Goal: Task Accomplishment & Management: Use online tool/utility

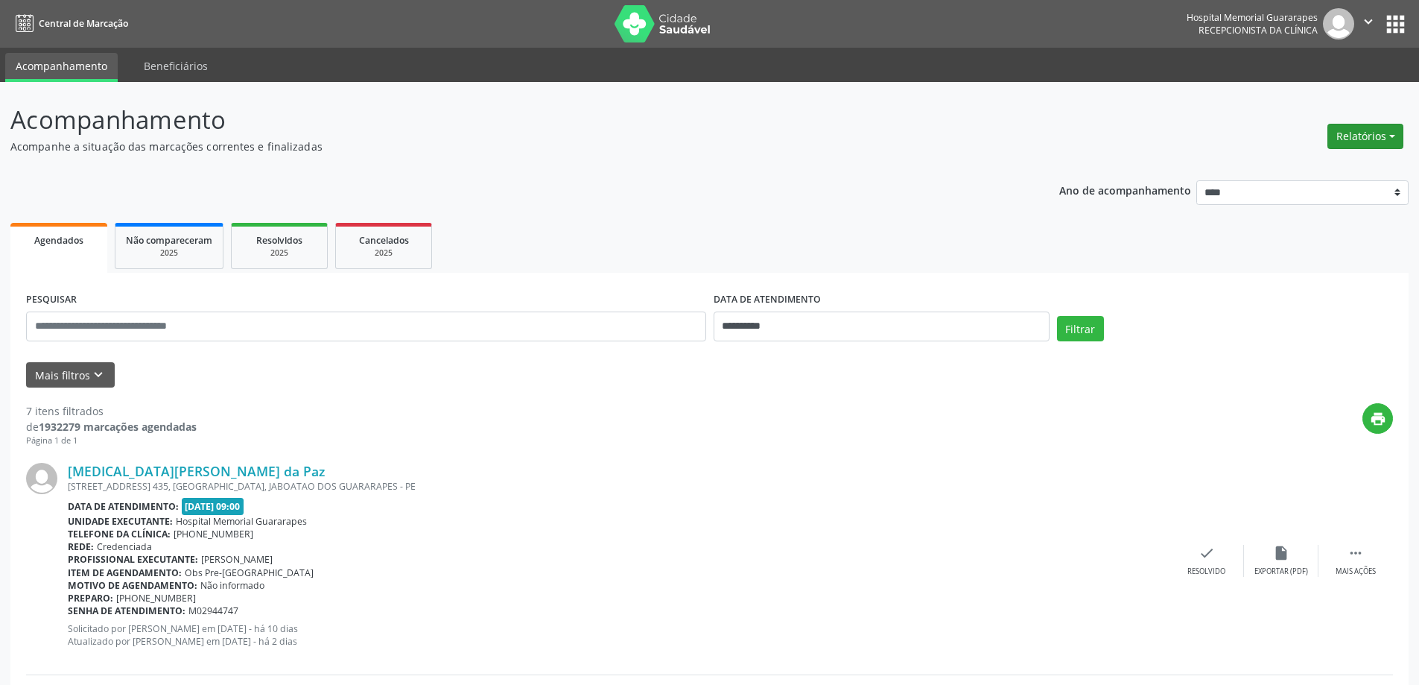
click at [1372, 143] on button "Relatórios" at bounding box center [1365, 136] width 76 height 25
click at [1280, 162] on link "Agendamentos" at bounding box center [1324, 168] width 160 height 21
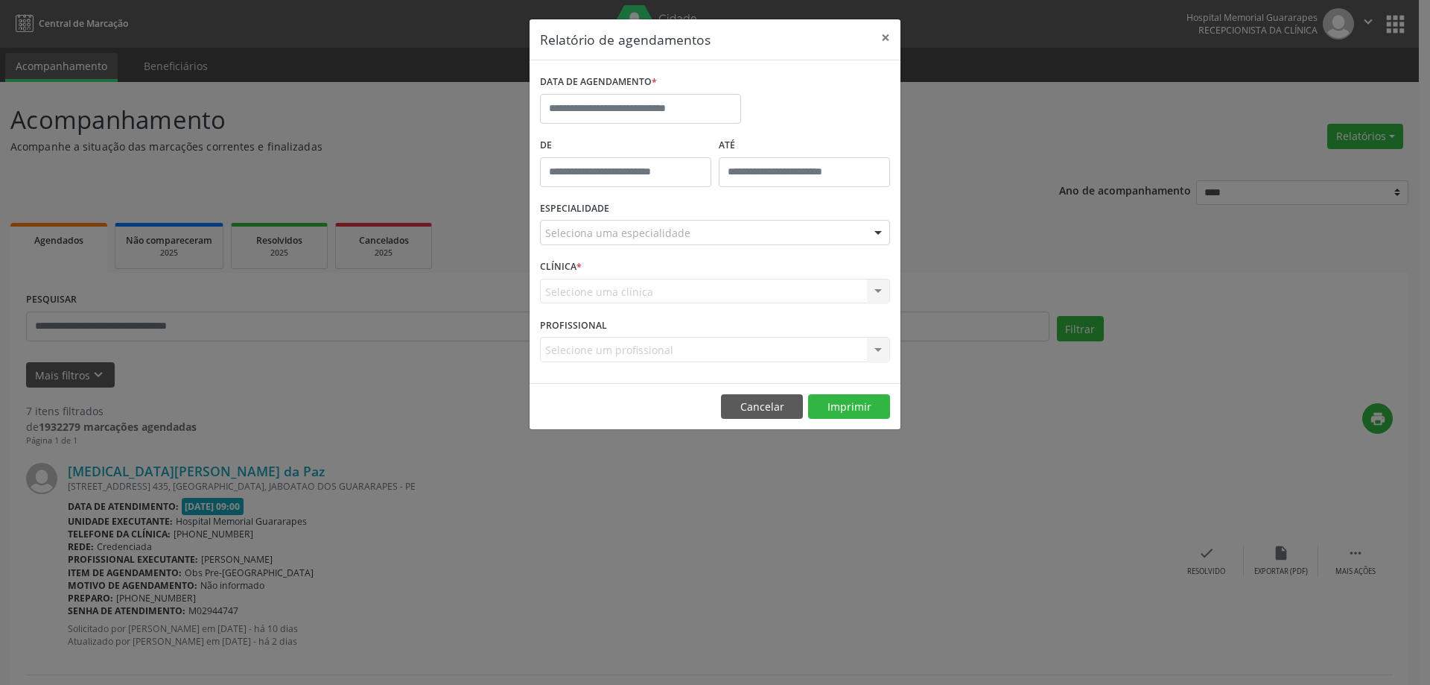
drag, startPoint x: 639, startPoint y: 87, endPoint x: 641, endPoint y: 104, distance: 16.5
click at [640, 87] on label "DATA DE AGENDAMENTO *" at bounding box center [598, 82] width 117 height 23
click at [641, 104] on input "text" at bounding box center [640, 109] width 201 height 30
click at [621, 215] on span "7" at bounding box center [621, 216] width 29 height 29
type input "**********"
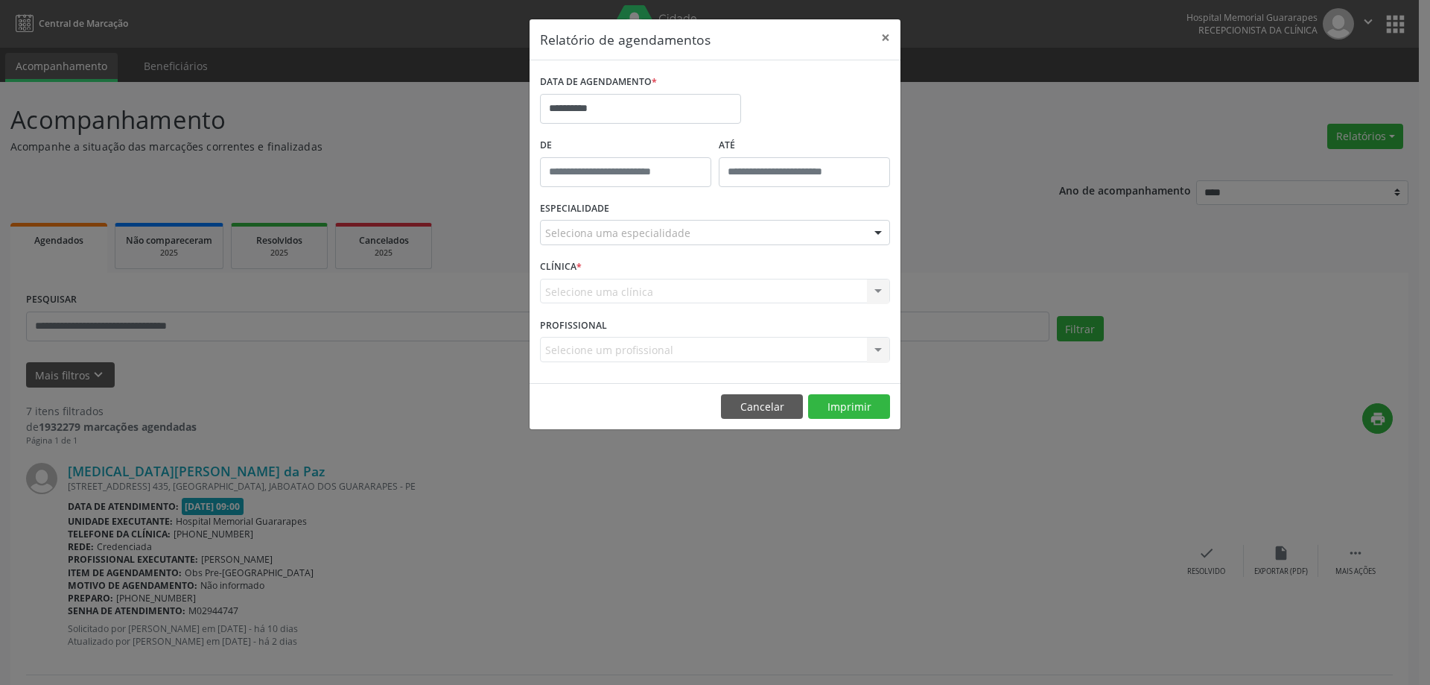
click at [786, 231] on div "Seleciona uma especialidade" at bounding box center [715, 232] width 350 height 25
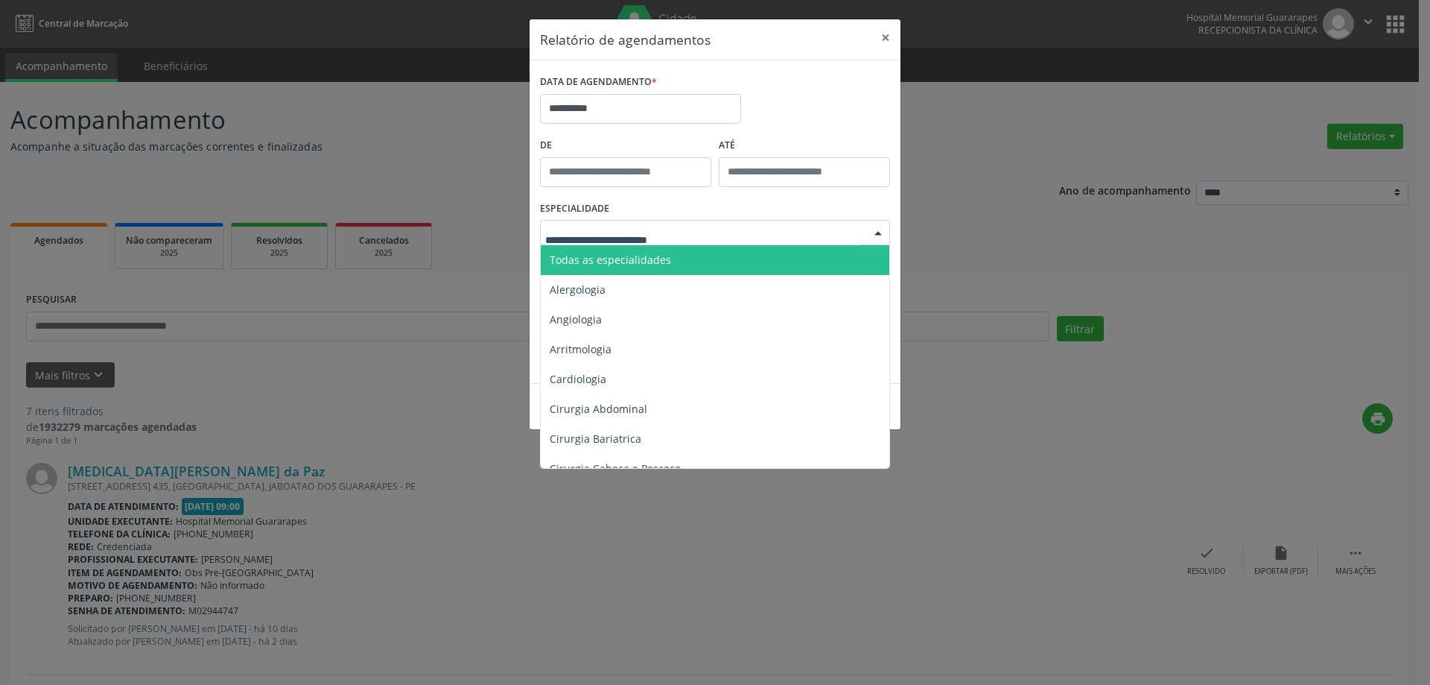
click at [728, 264] on span "Todas as especialidades" at bounding box center [716, 260] width 351 height 30
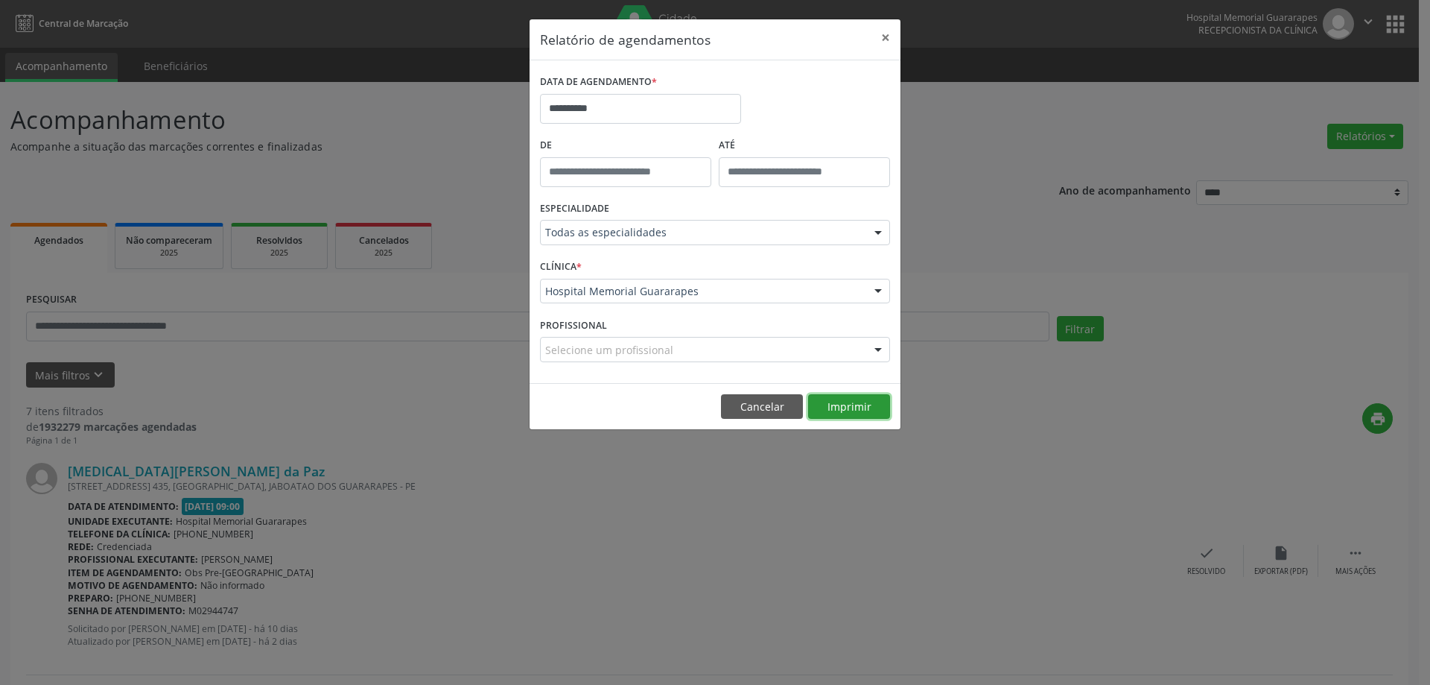
click at [857, 410] on button "Imprimir" at bounding box center [849, 406] width 82 height 25
